Goal: Task Accomplishment & Management: Use online tool/utility

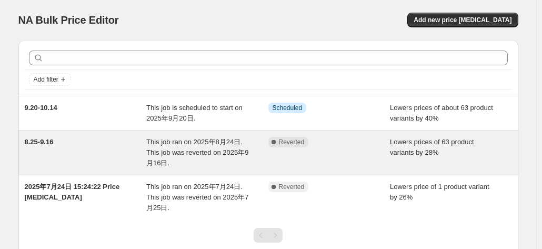
click at [120, 166] on div "8.25-9.16" at bounding box center [86, 153] width 122 height 32
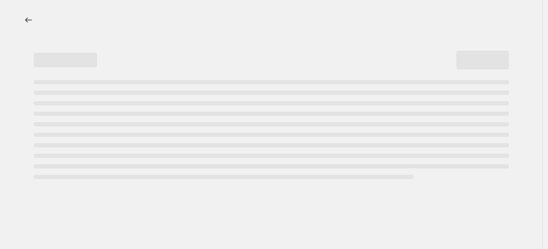
select select "percentage"
select select "no_change"
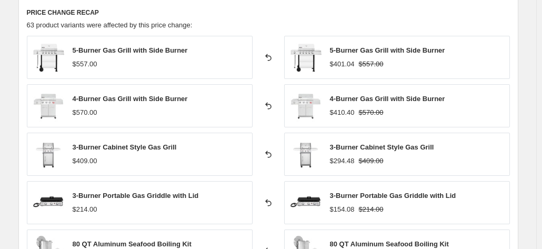
scroll to position [655, 0]
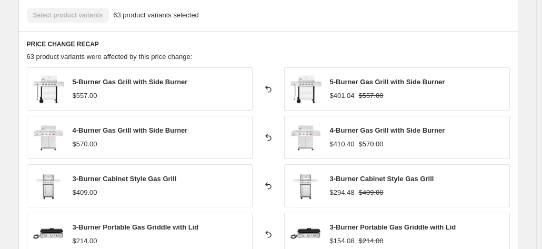
click at [186, 102] on div "5-Burner Gas Grill with Side Burner $557.00" at bounding box center [140, 88] width 226 height 43
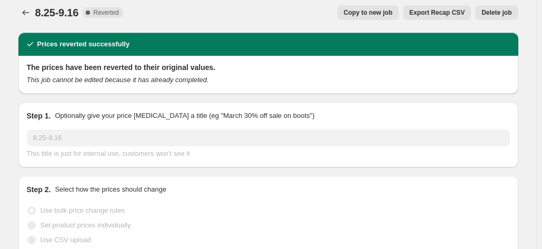
scroll to position [0, 0]
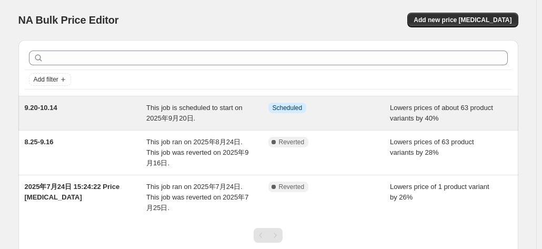
drag, startPoint x: 328, startPoint y: 110, endPoint x: 282, endPoint y: 119, distance: 46.6
click at [282, 119] on div "Info Scheduled" at bounding box center [330, 113] width 122 height 21
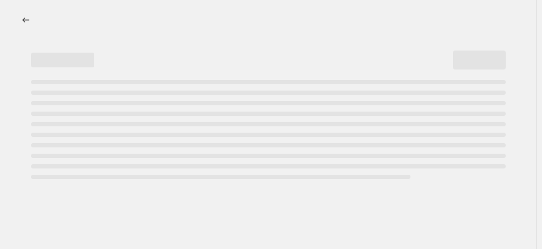
select select "percentage"
select select "no_change"
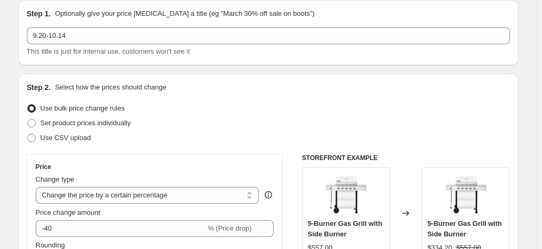
scroll to position [53, 0]
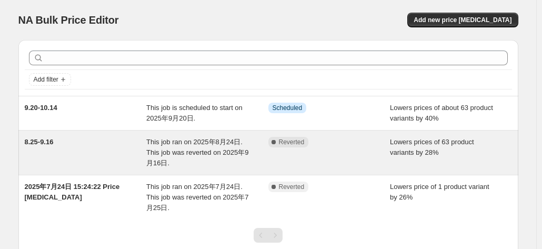
click at [290, 142] on span "Reverted" at bounding box center [292, 142] width 26 height 8
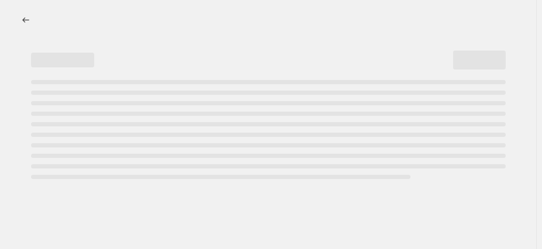
select select "percentage"
select select "no_change"
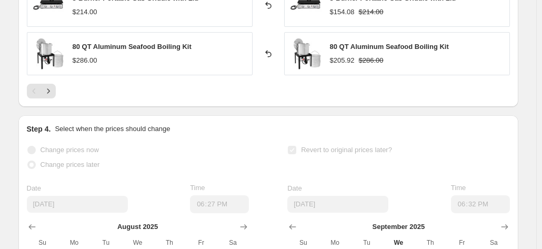
scroll to position [1053, 0]
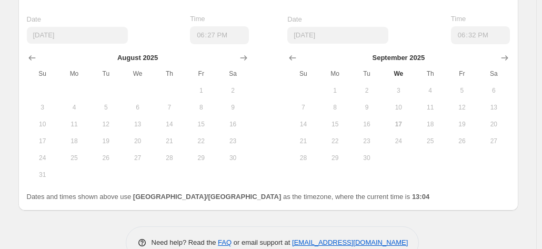
click at [412, 194] on b "13:04" at bounding box center [420, 197] width 17 height 8
drag, startPoint x: 338, startPoint y: 193, endPoint x: 312, endPoint y: 194, distance: 26.4
click at [312, 194] on div "Dates and times shown above use [GEOGRAPHIC_DATA]/[GEOGRAPHIC_DATA] as the time…" at bounding box center [268, 197] width 483 height 11
click at [267, 198] on span "Dates and times shown above use [GEOGRAPHIC_DATA]/[GEOGRAPHIC_DATA] as the time…" at bounding box center [228, 197] width 403 height 8
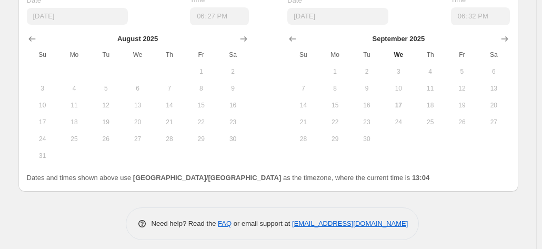
scroll to position [1077, 0]
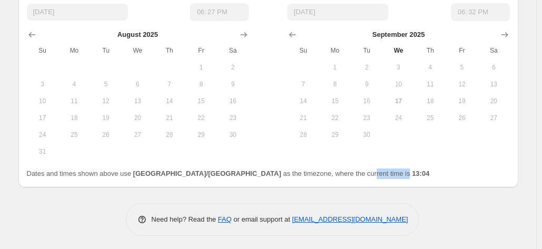
drag, startPoint x: 308, startPoint y: 171, endPoint x: 274, endPoint y: 185, distance: 36.9
click at [274, 185] on div "Step 4. Select when the prices should change Change prices now Change prices la…" at bounding box center [268, 55] width 500 height 264
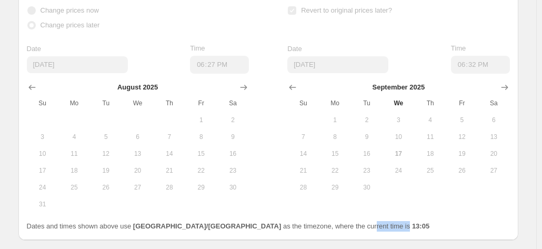
scroll to position [971, 0]
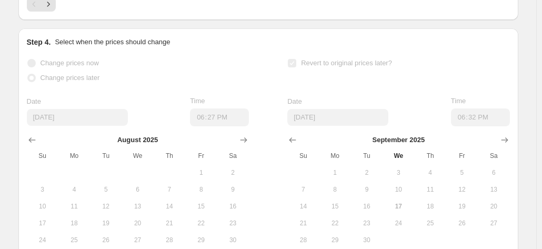
click at [445, 121] on div "Date [DATE] Time 18:32" at bounding box center [399, 111] width 222 height 31
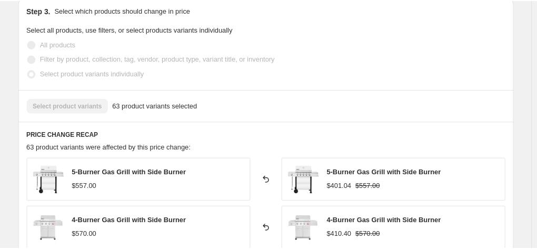
scroll to position [445, 0]
